Goal: Information Seeking & Learning: Learn about a topic

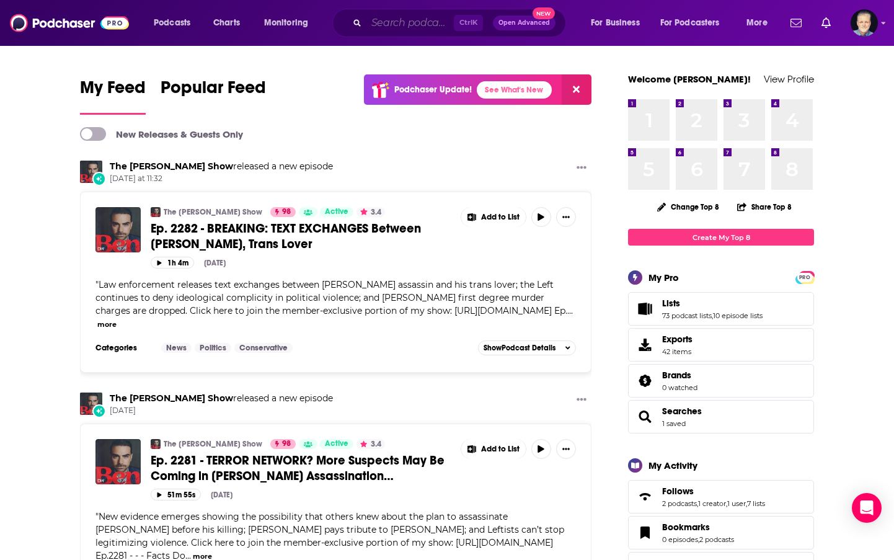
click at [412, 25] on input "Search podcasts, credits, & more..." at bounding box center [410, 23] width 87 height 20
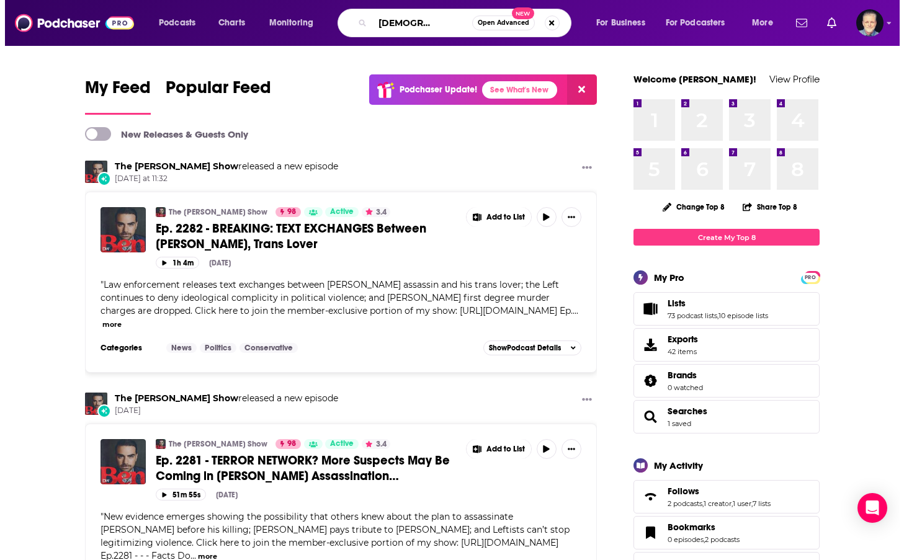
scroll to position [0, 37]
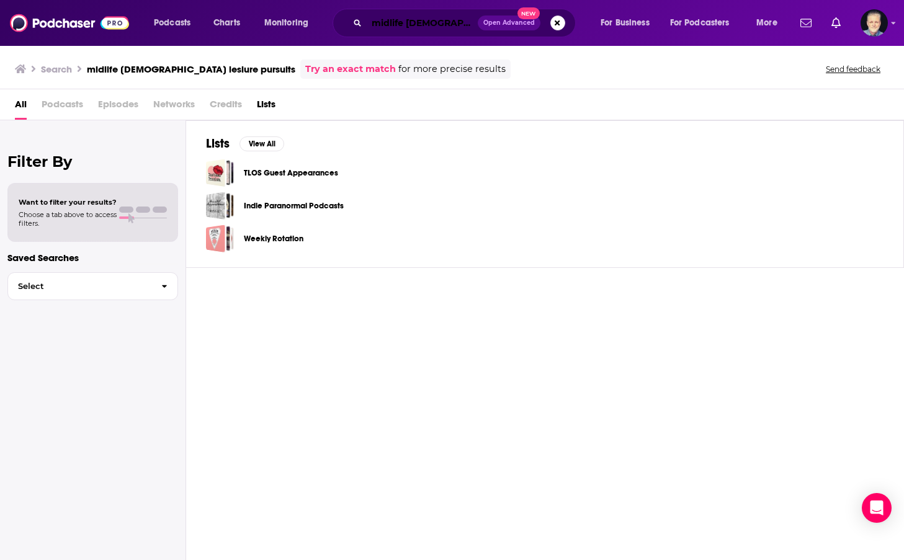
click at [413, 22] on input "midlife [DEMOGRAPHIC_DATA] lesiure pursuits" at bounding box center [422, 23] width 111 height 20
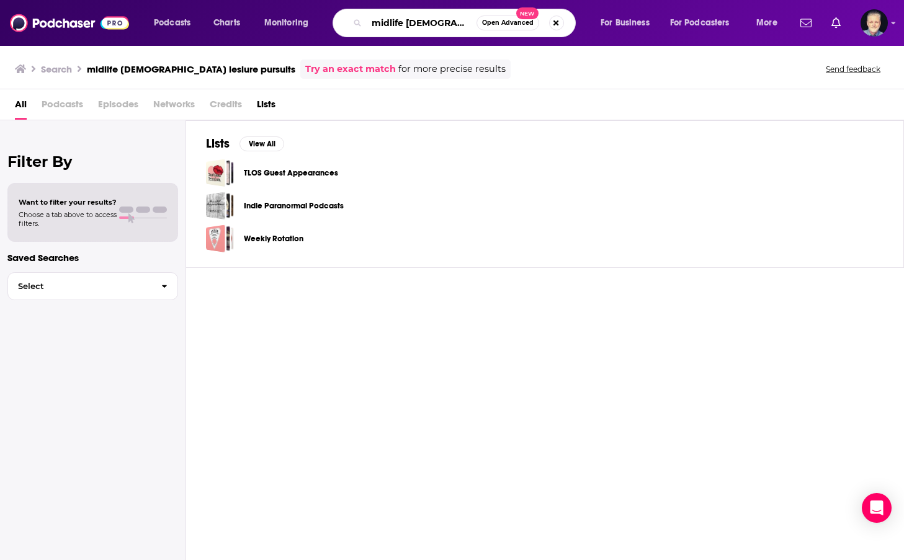
scroll to position [0, 27]
drag, startPoint x: 431, startPoint y: 23, endPoint x: 536, endPoint y: 30, distance: 105.1
click at [536, 30] on div "midlife [DEMOGRAPHIC_DATA] lesiure pursuits Open Advanced New" at bounding box center [453, 23] width 243 height 29
type input "midlife [DEMOGRAPHIC_DATA] leisure pursuits"
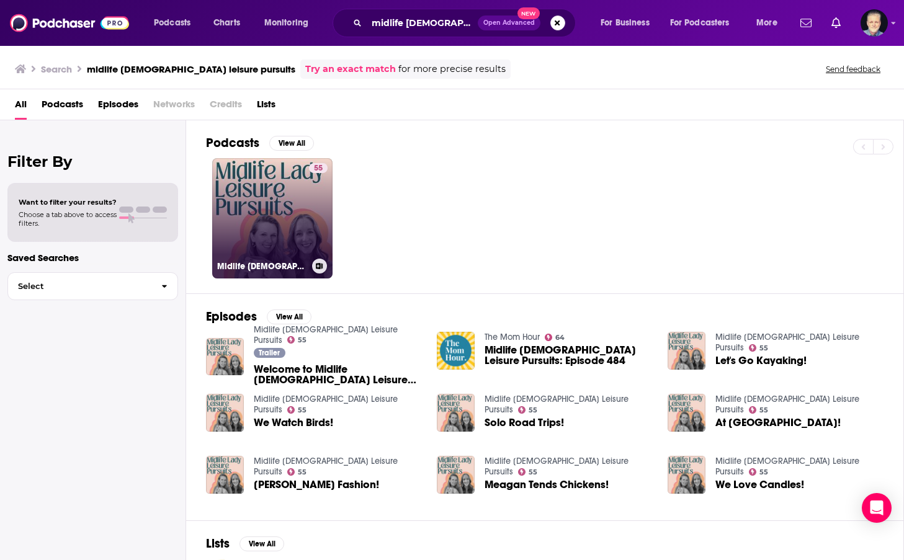
click at [311, 183] on div "55" at bounding box center [318, 211] width 19 height 96
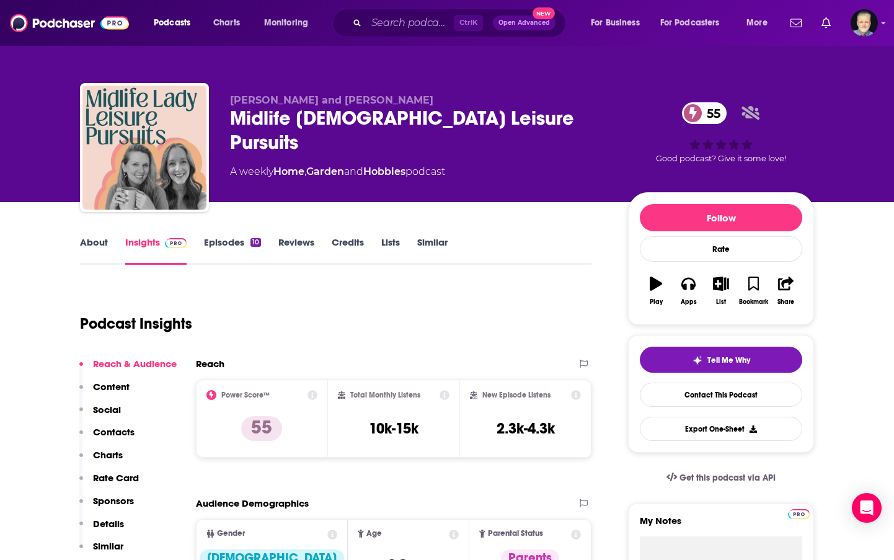
click at [99, 243] on link "About" at bounding box center [94, 250] width 28 height 29
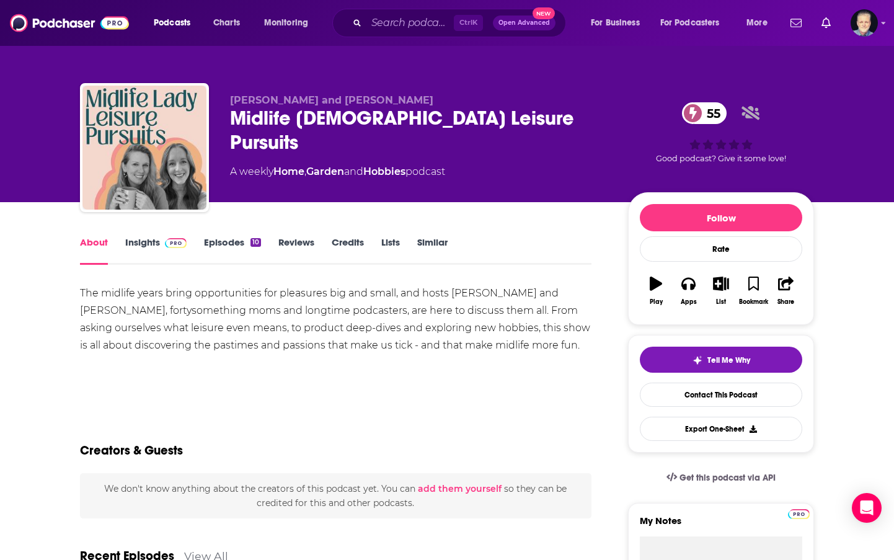
click at [138, 246] on link "Insights" at bounding box center [155, 250] width 61 height 29
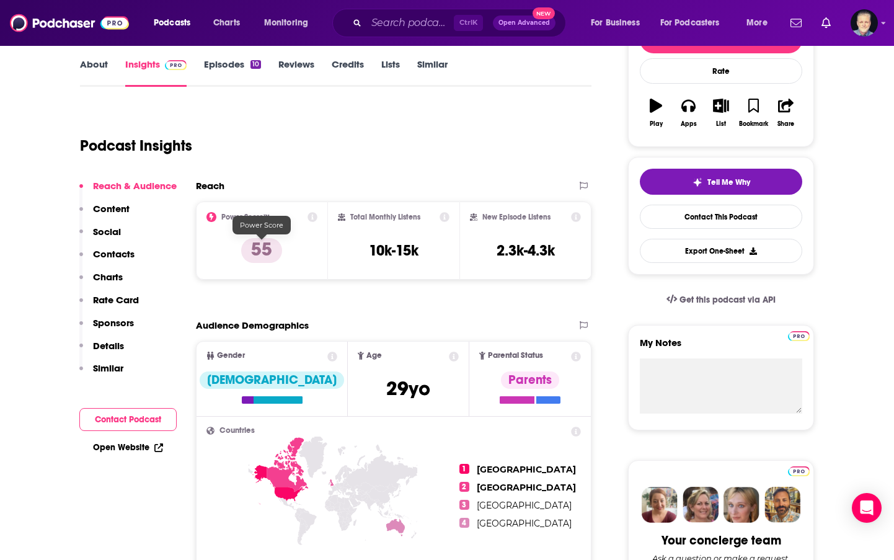
scroll to position [124, 0]
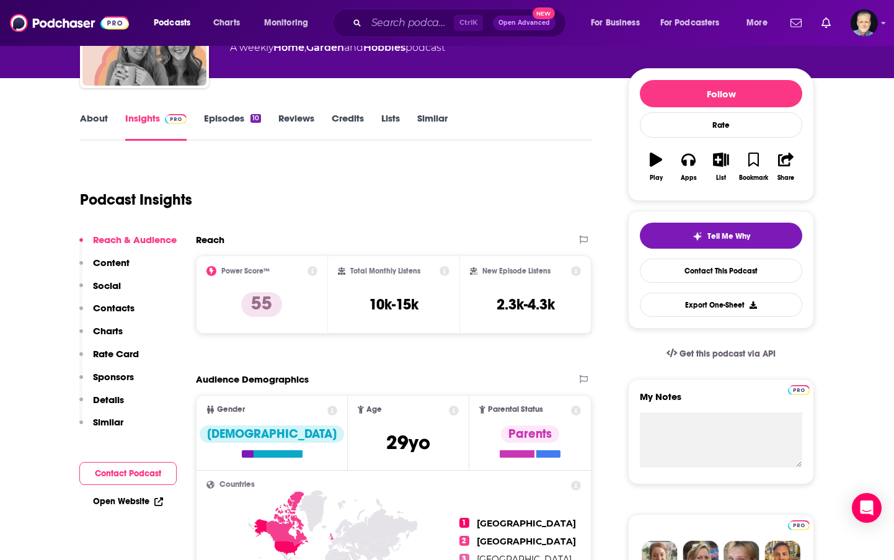
click at [218, 122] on link "Episodes 10" at bounding box center [232, 126] width 57 height 29
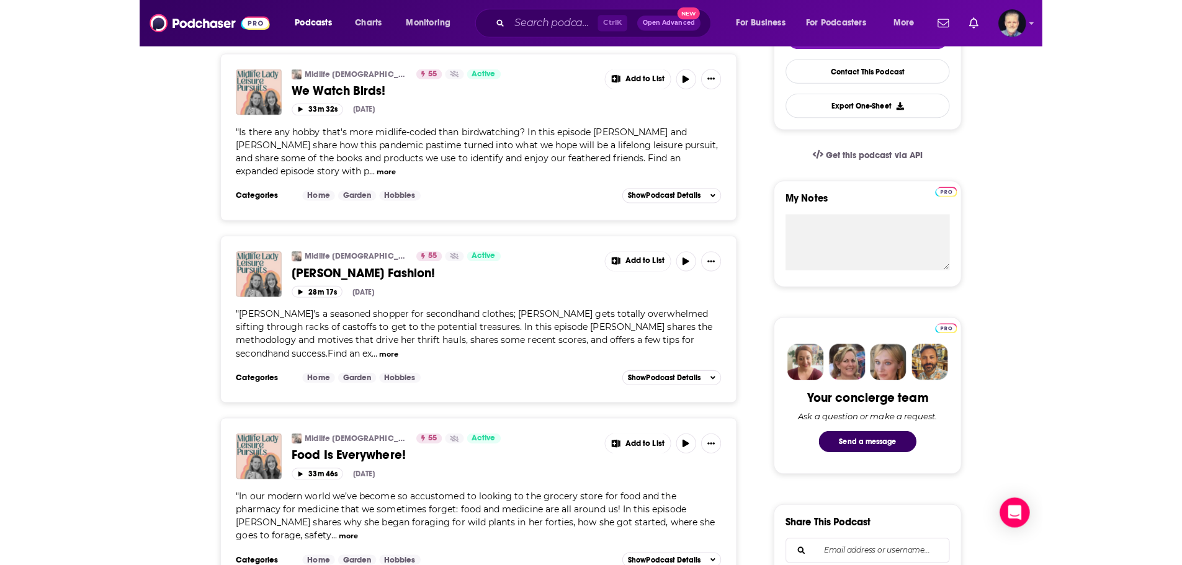
scroll to position [372, 0]
